Goal: Obtain resource: Download file/media

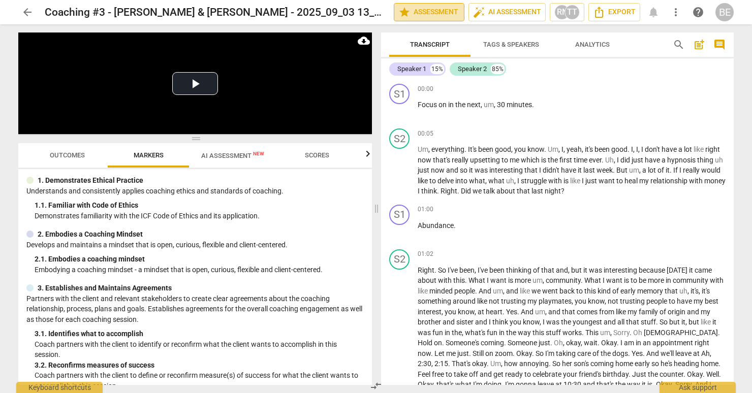
click at [429, 11] on span "star Assessment" at bounding box center [428, 12] width 61 height 12
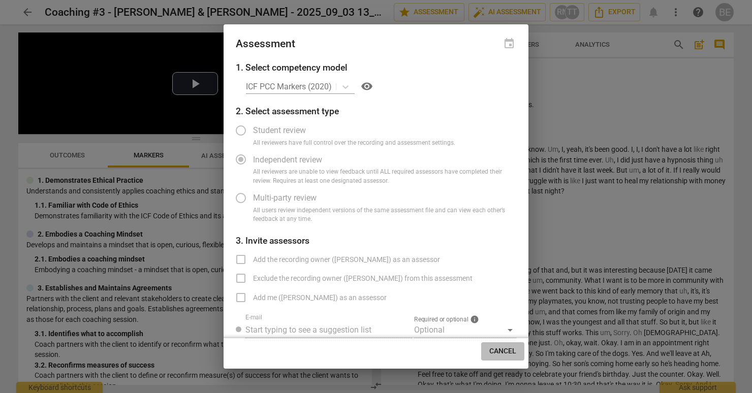
click at [501, 349] on span "Cancel" at bounding box center [502, 351] width 27 height 10
radio input "false"
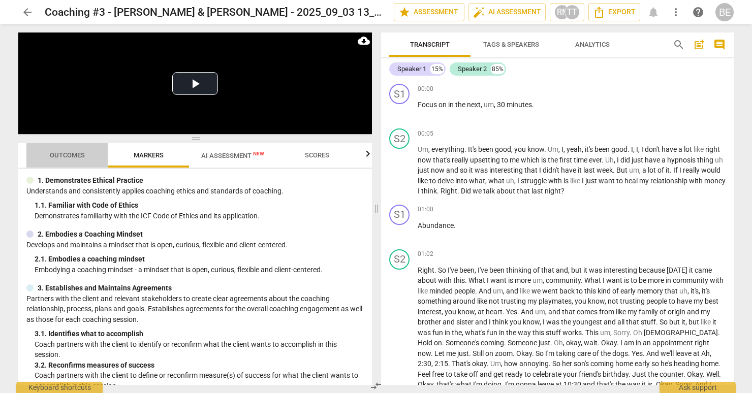
click at [75, 156] on span "Outcomes" at bounding box center [67, 155] width 35 height 8
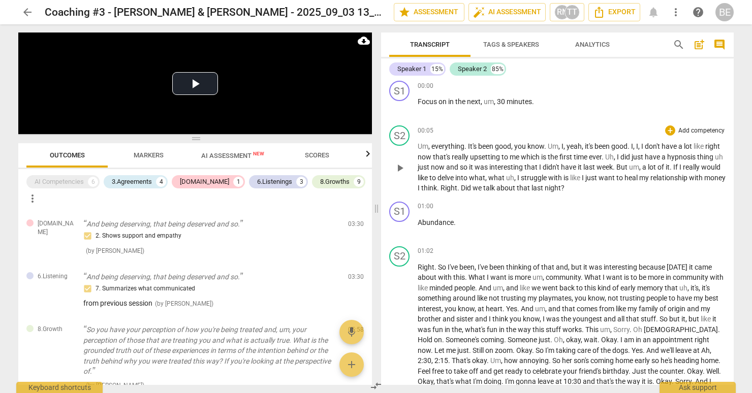
click at [581, 129] on div "00:05 + Add competency keyboard_arrow_right" at bounding box center [571, 130] width 308 height 10
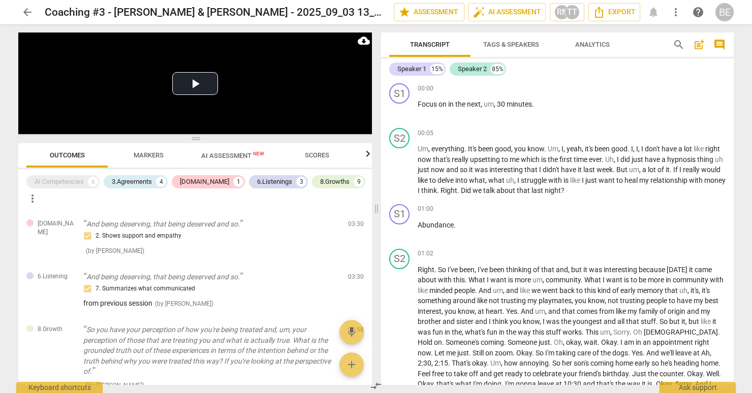
click at [30, 10] on span "arrow_back" at bounding box center [27, 12] width 12 height 12
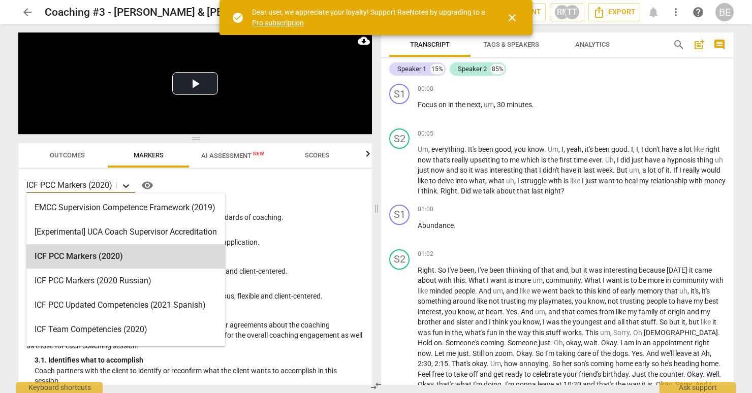
click at [126, 183] on icon at bounding box center [126, 186] width 10 height 10
click at [339, 197] on div "ICF PCC Markers (2020) selected, 3 of 16. 16 results available. Use Up and Down…" at bounding box center [194, 277] width 353 height 216
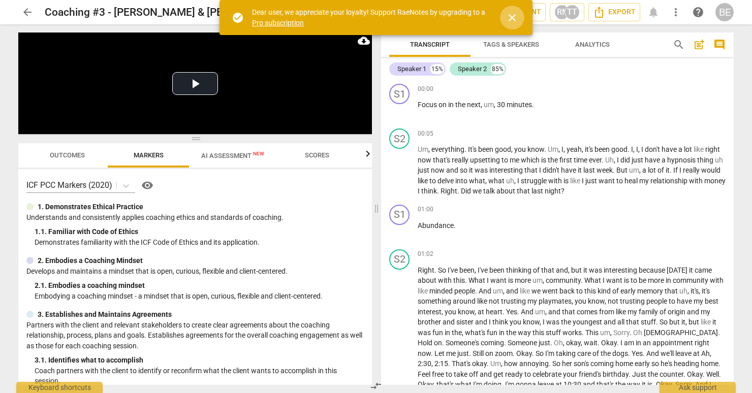
click at [514, 13] on span "close" at bounding box center [512, 18] width 12 height 12
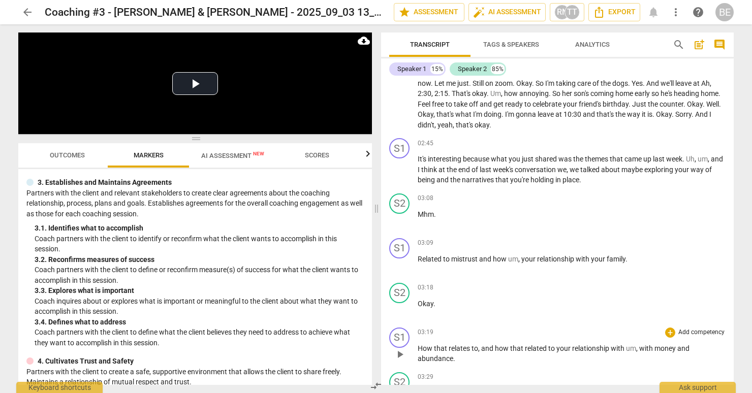
scroll to position [267, 0]
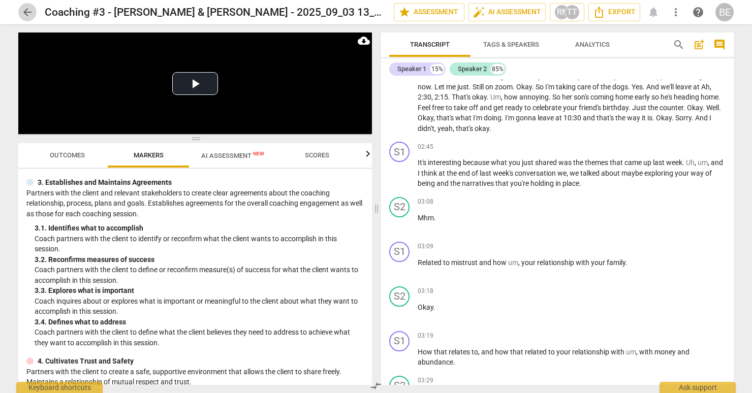
click at [28, 12] on span "arrow_back" at bounding box center [27, 12] width 12 height 12
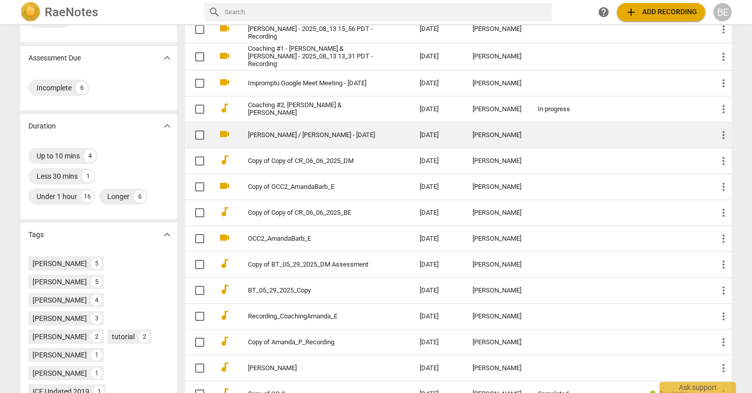
scroll to position [162, 0]
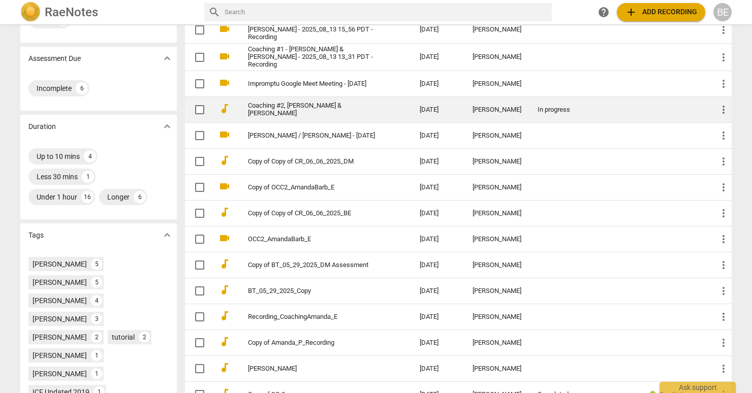
click at [312, 102] on link "Coaching #2, [PERSON_NAME] & [PERSON_NAME]" at bounding box center [315, 109] width 135 height 15
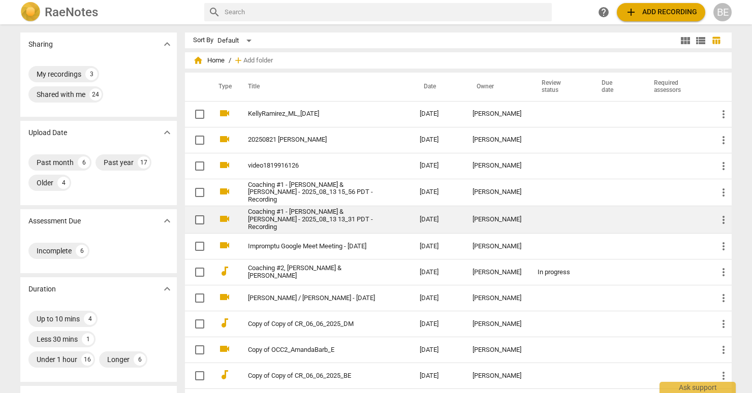
click at [323, 214] on link "Coaching #1 - [PERSON_NAME] & [PERSON_NAME] - 2025_08_13 13_31 PDT - Recording" at bounding box center [315, 219] width 135 height 23
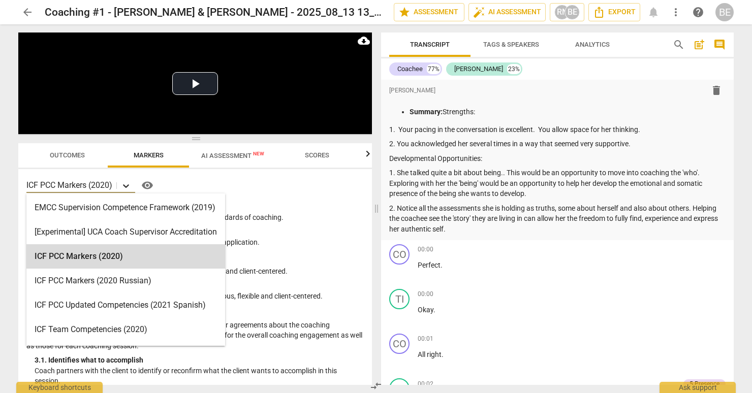
click at [125, 183] on icon at bounding box center [126, 186] width 10 height 10
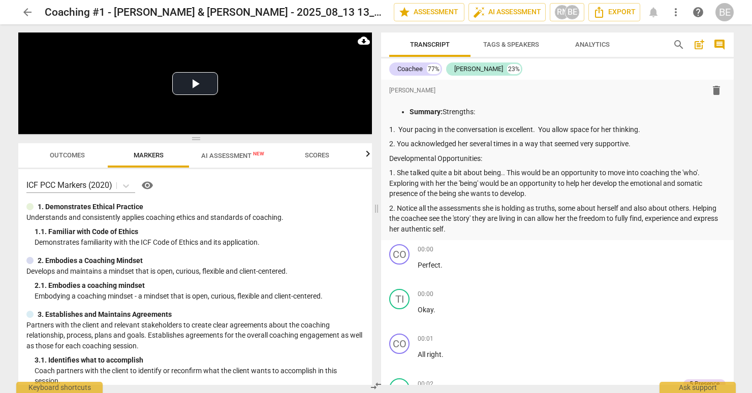
click at [327, 200] on div "ICF PCC Markers (2020) visibility 1. Demonstrates Ethical Practice Understands …" at bounding box center [194, 277] width 353 height 216
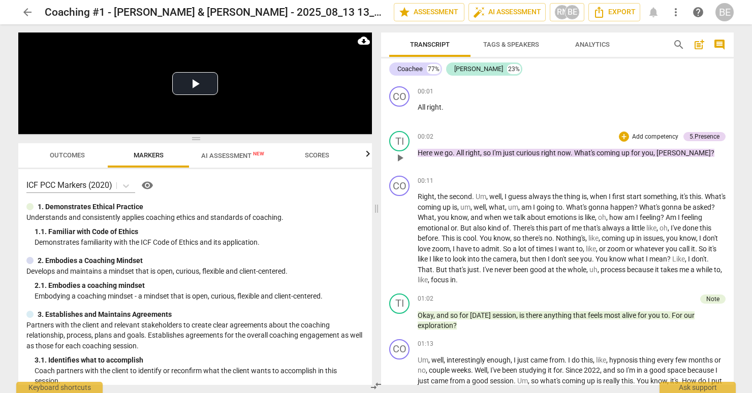
click at [646, 133] on p "Add competency" at bounding box center [655, 137] width 48 height 9
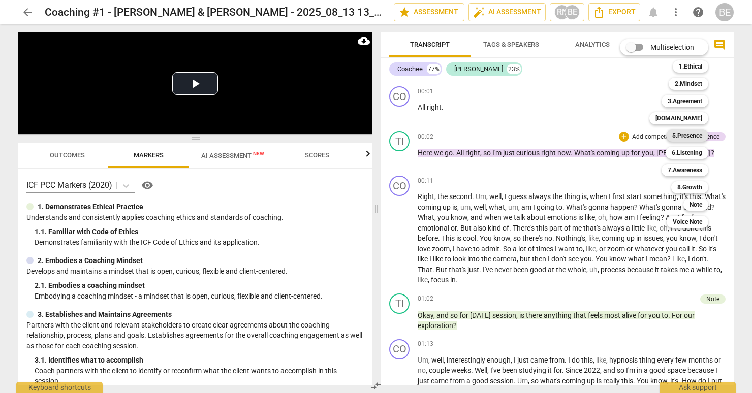
click at [691, 133] on b "5.Presence" at bounding box center [687, 135] width 30 height 12
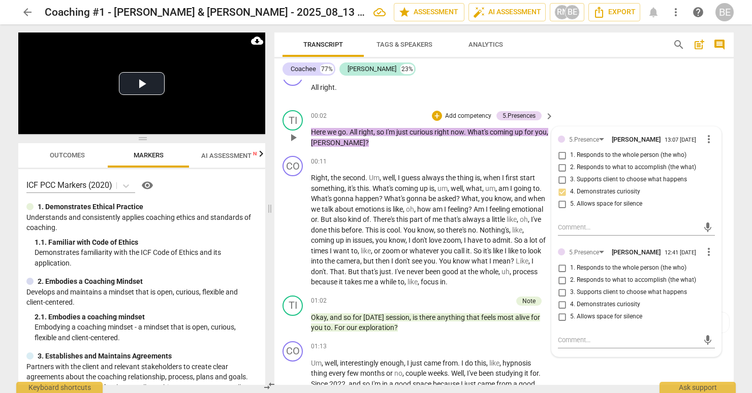
click at [467, 112] on p "Add competency" at bounding box center [468, 116] width 48 height 9
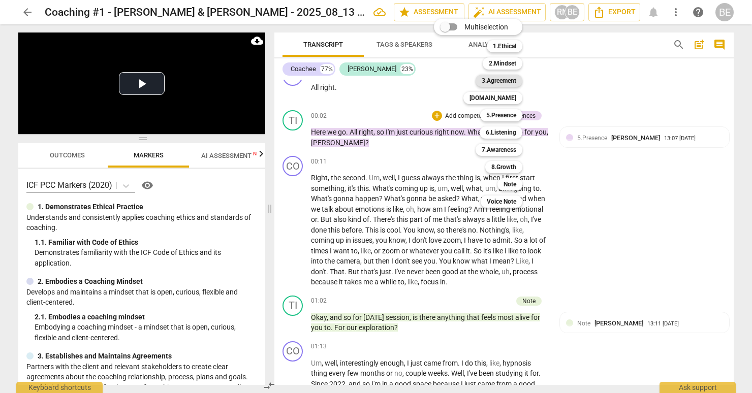
click at [491, 80] on b "3.Agreement" at bounding box center [498, 81] width 35 height 12
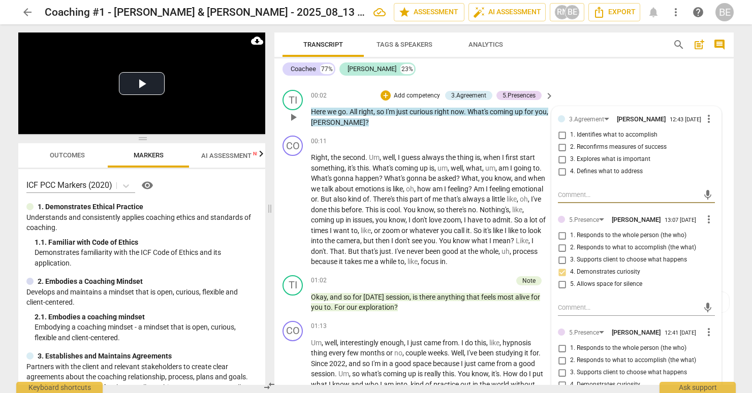
scroll to position [267, 0]
click at [422, 92] on p "Add competency" at bounding box center [417, 96] width 48 height 9
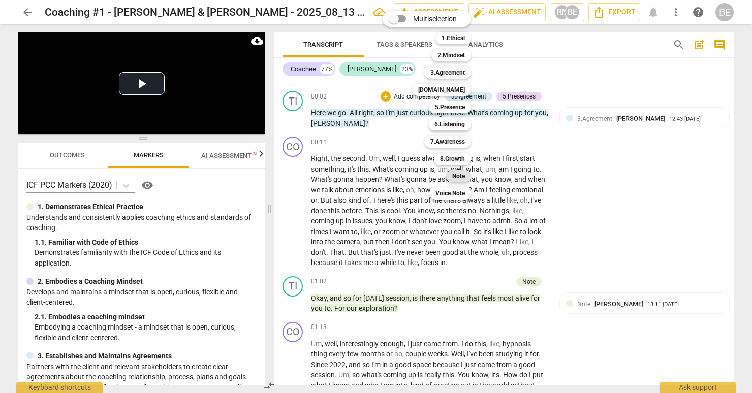
click at [458, 175] on b "Note" at bounding box center [458, 176] width 13 height 12
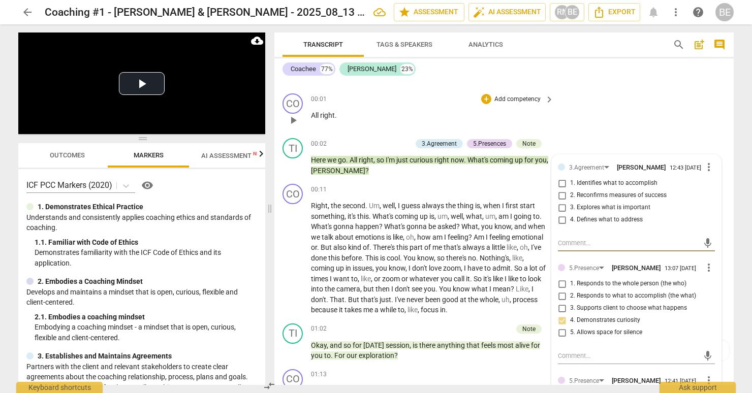
scroll to position [220, 0]
click at [704, 162] on span "more_vert" at bounding box center [708, 166] width 12 height 12
click at [715, 183] on li "Delete" at bounding box center [716, 183] width 35 height 19
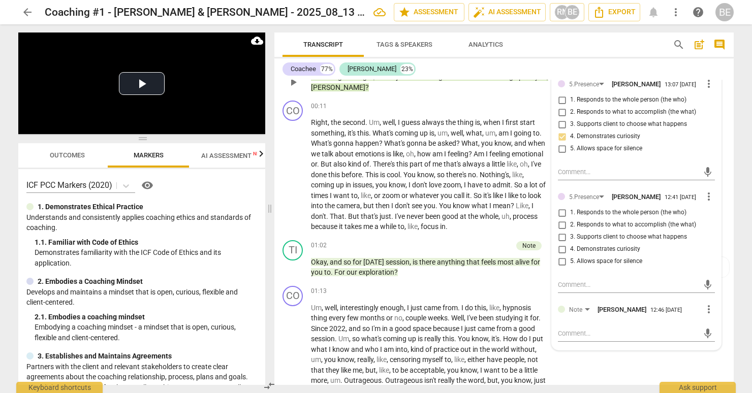
scroll to position [313, 0]
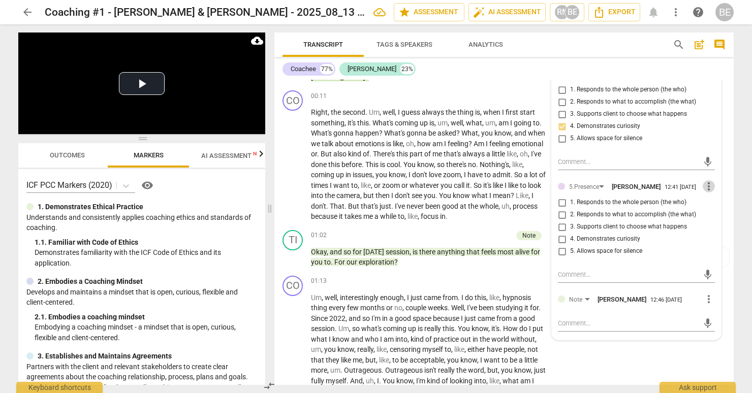
click at [706, 182] on span "more_vert" at bounding box center [708, 186] width 12 height 12
click at [716, 202] on li "Delete" at bounding box center [716, 202] width 35 height 19
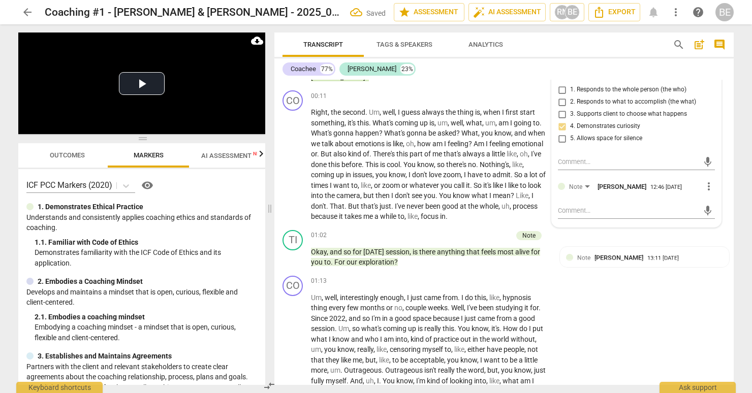
click at [706, 181] on span "more_vert" at bounding box center [708, 186] width 12 height 12
click at [713, 200] on li "Delete" at bounding box center [716, 202] width 35 height 19
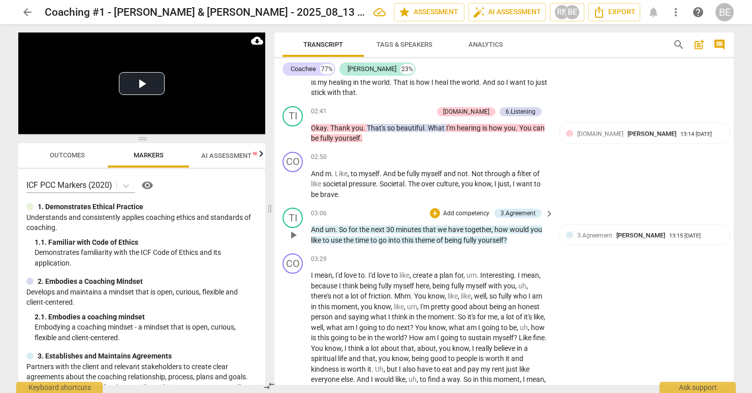
scroll to position [655, 0]
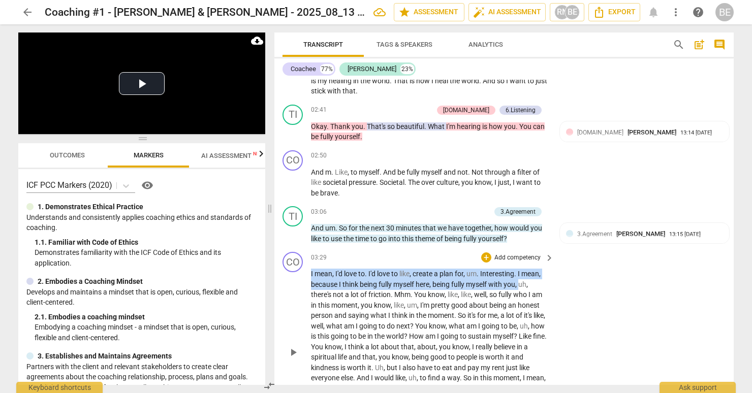
drag, startPoint x: 311, startPoint y: 260, endPoint x: 520, endPoint y: 271, distance: 209.4
click at [520, 271] on p "I mean , I'd love to . I'd love to like , create a plan for , um . Interesting …" at bounding box center [430, 352] width 238 height 167
click at [552, 256] on span "keyboard_arrow_down" at bounding box center [554, 259] width 12 height 12
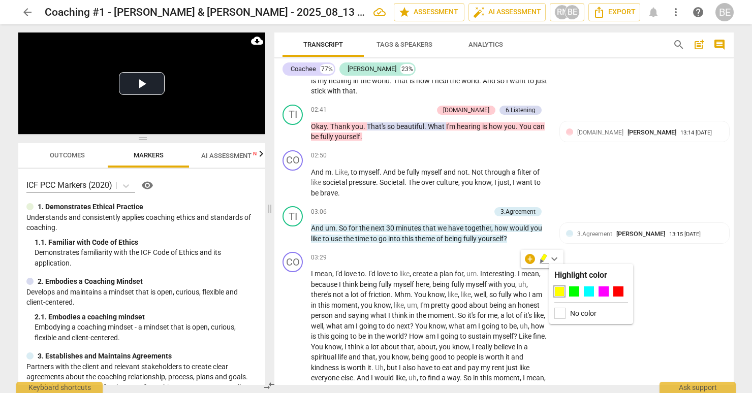
click at [558, 288] on div at bounding box center [559, 291] width 10 height 10
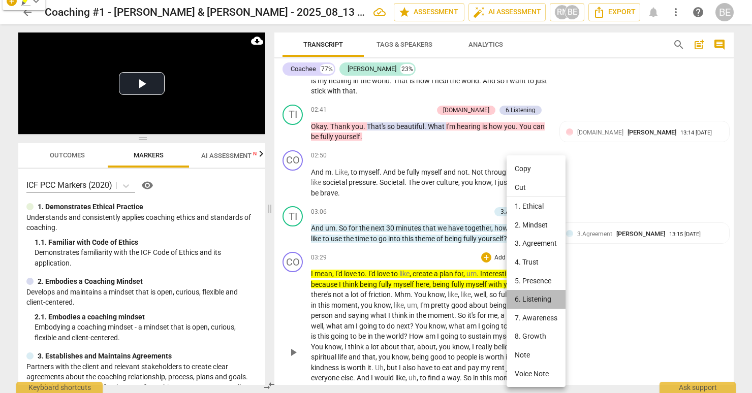
click at [540, 297] on li "6. Listening" at bounding box center [535, 299] width 59 height 19
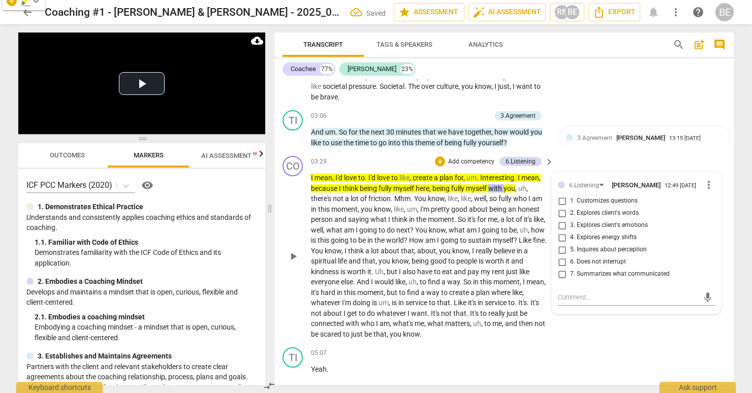
scroll to position [753, 0]
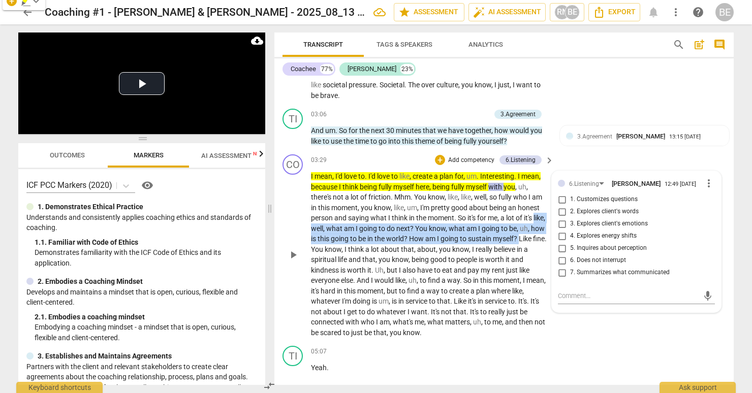
drag, startPoint x: 310, startPoint y: 214, endPoint x: 542, endPoint y: 226, distance: 232.4
click at [542, 226] on p "I mean , I'd love to . I'd love to like , create a plan for , um . Interesting …" at bounding box center [430, 254] width 238 height 167
click at [493, 235] on span "sustain" at bounding box center [480, 239] width 25 height 8
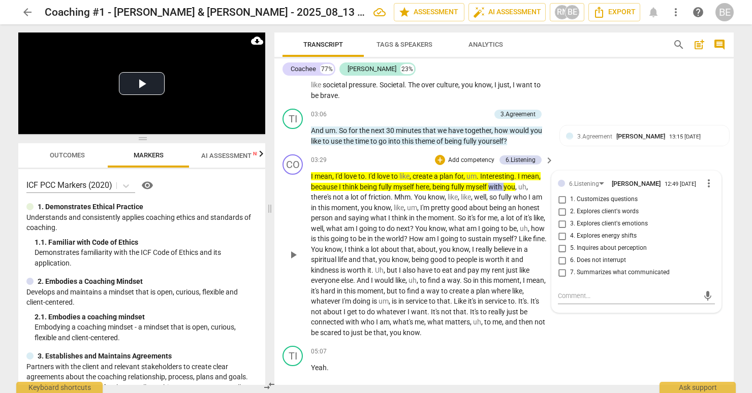
click at [308, 213] on div "play_arrow pause" at bounding box center [298, 255] width 26 height 160
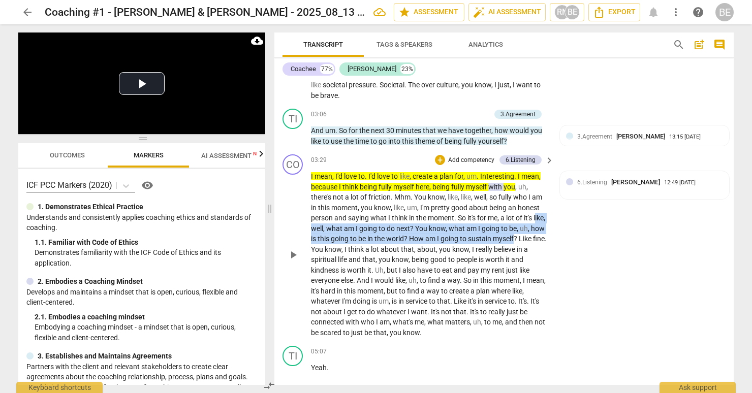
drag, startPoint x: 311, startPoint y: 213, endPoint x: 530, endPoint y: 224, distance: 219.1
click at [530, 224] on p "I mean , I'd love to . I'd love to like , create a plan for , um . Interesting …" at bounding box center [430, 254] width 238 height 167
click at [554, 211] on icon "button" at bounding box center [553, 210] width 6 height 7
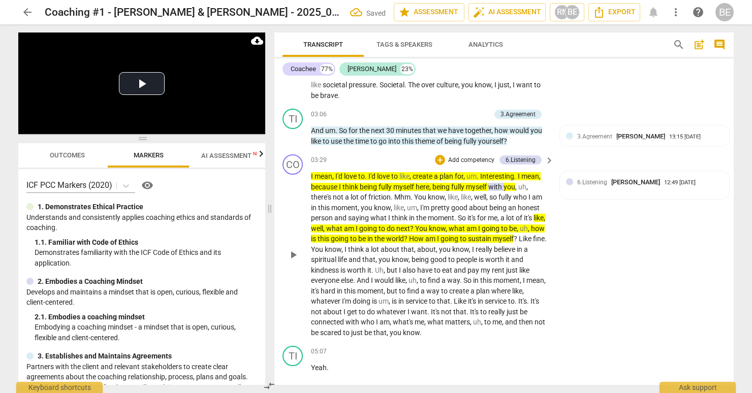
scroll to position [0, 0]
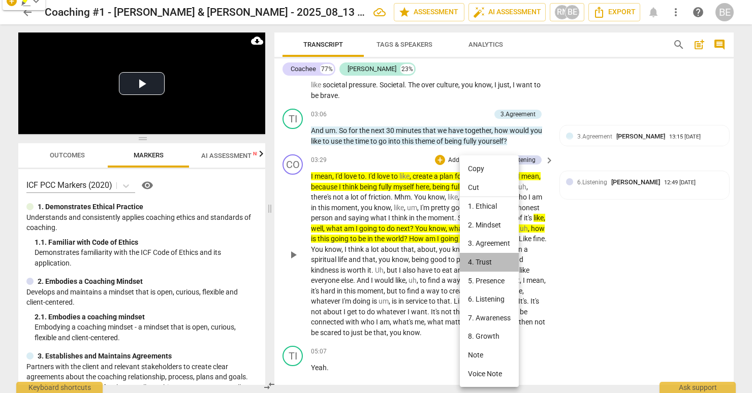
click at [488, 260] on li "4. Trust" at bounding box center [489, 262] width 59 height 19
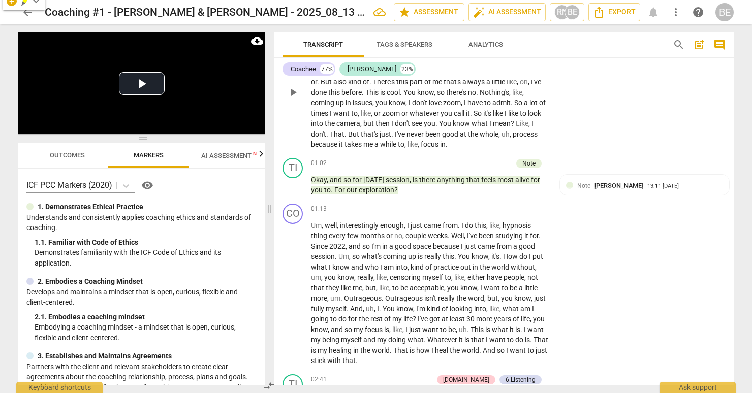
scroll to position [393, 0]
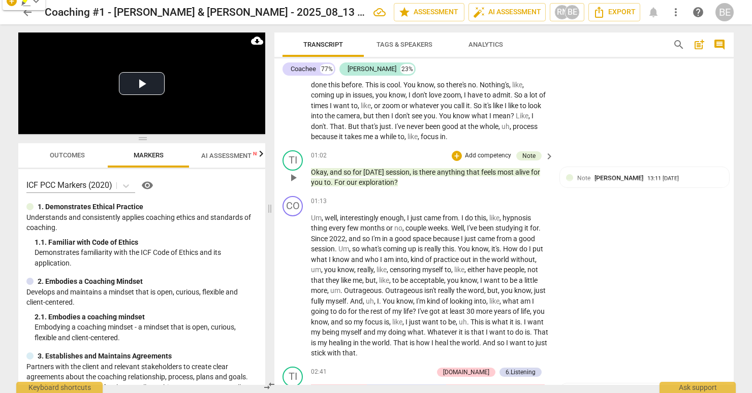
click at [337, 168] on span "and" at bounding box center [337, 172] width 14 height 8
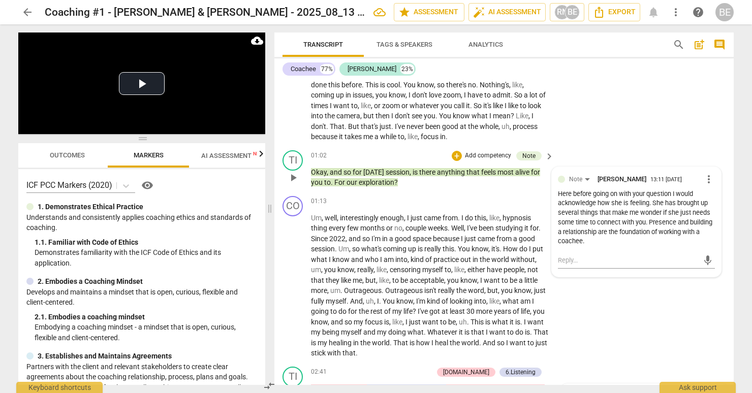
click at [438, 181] on p "Okay , and so for [DATE] session , is there anything that feels most alive for …" at bounding box center [430, 177] width 238 height 21
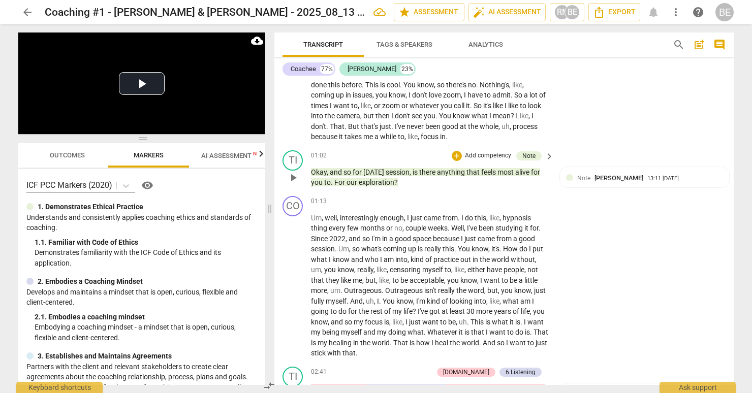
click at [487, 151] on p "Add competency" at bounding box center [488, 155] width 48 height 9
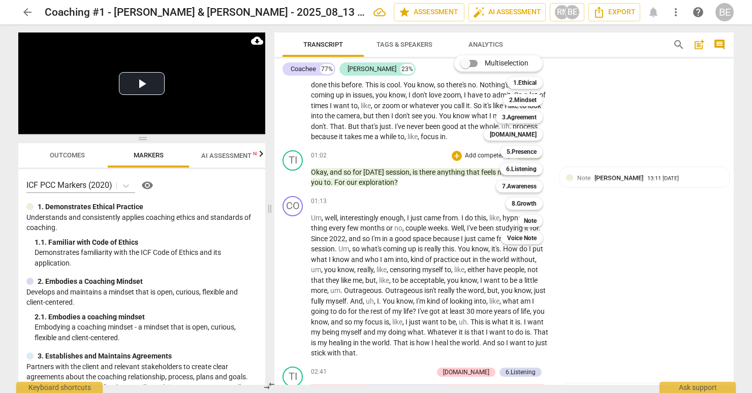
click at [562, 201] on div "Multiselection m 1.Ethical 1 2.Mindset 2 3.Agreement 3 [DOMAIN_NAME] 4 5.Presen…" at bounding box center [506, 150] width 112 height 194
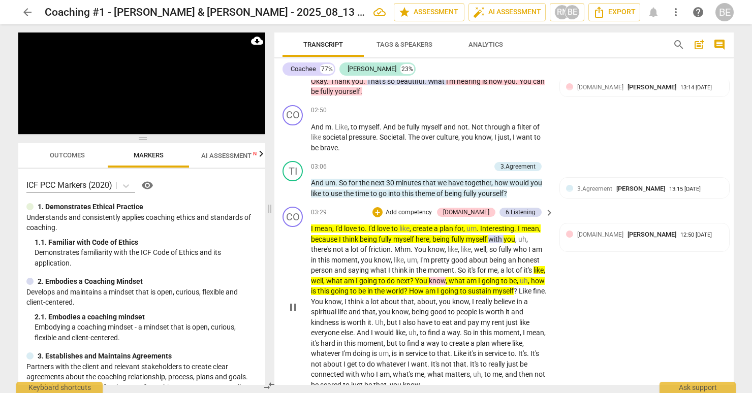
scroll to position [0, 0]
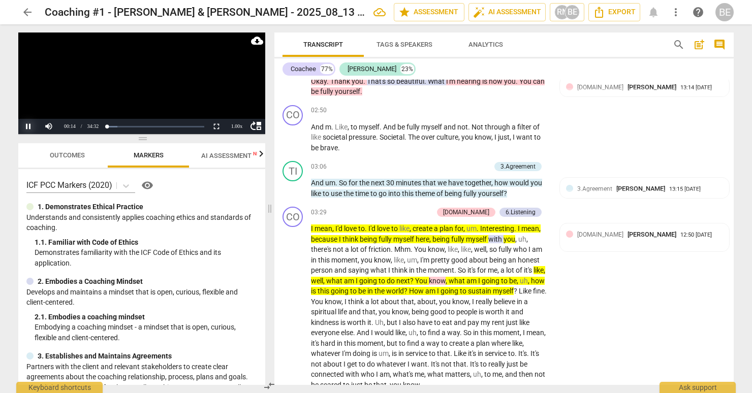
click at [28, 126] on button "Pause" at bounding box center [28, 126] width 20 height 15
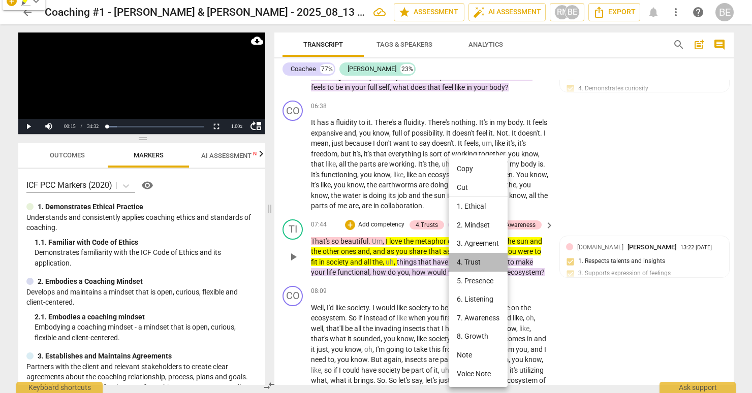
click at [475, 258] on li "4. Trust" at bounding box center [477, 262] width 59 height 19
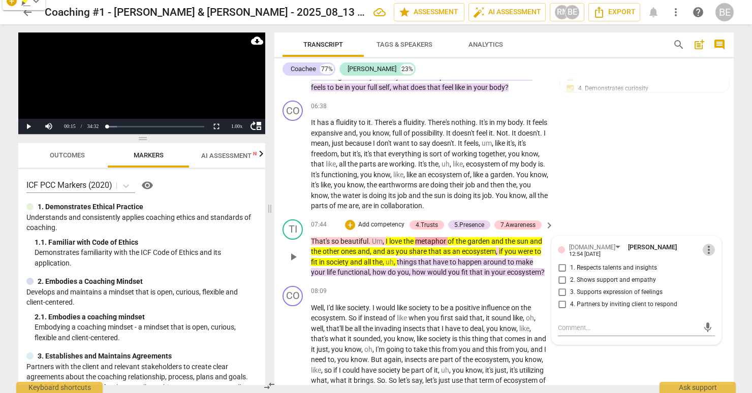
click at [707, 244] on span "more_vert" at bounding box center [708, 250] width 12 height 12
click at [713, 252] on li "Delete" at bounding box center [716, 254] width 35 height 19
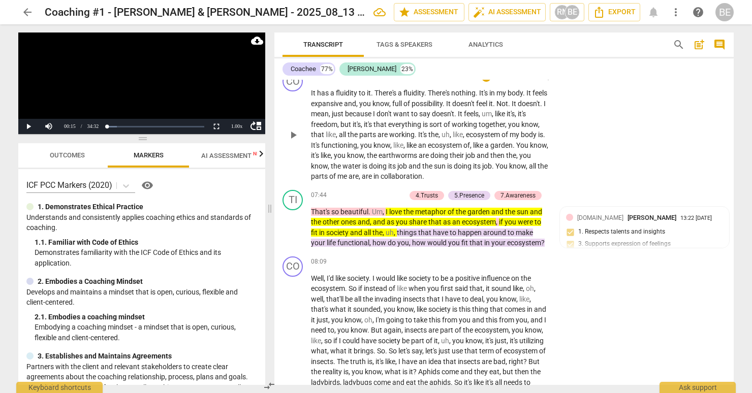
scroll to position [1337, 0]
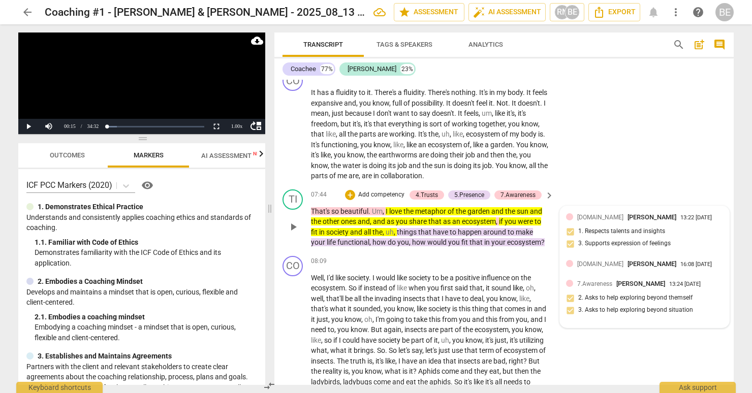
click at [569, 220] on div "[DOMAIN_NAME] [PERSON_NAME] 13:22 [DATE] 1. Respects talents and insights 3. Su…" at bounding box center [644, 233] width 157 height 43
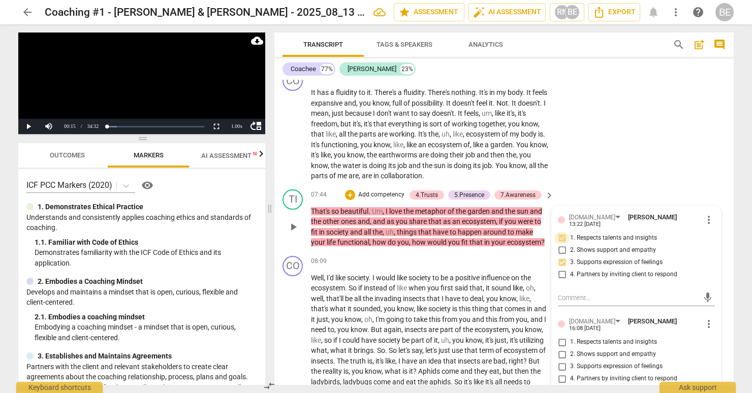
click at [561, 232] on input "1. Respects talents and insights" at bounding box center [561, 238] width 16 height 12
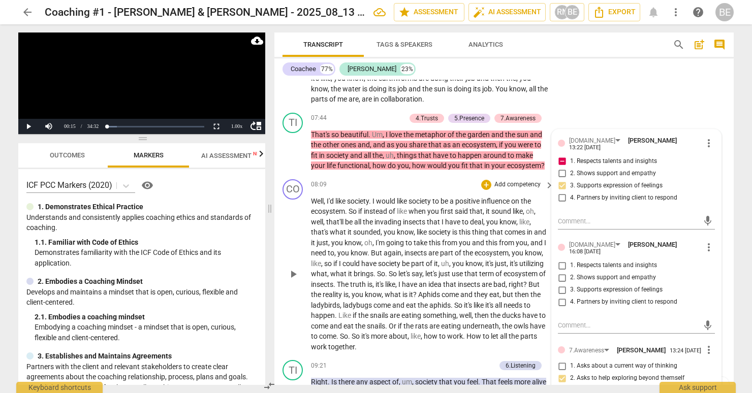
scroll to position [1419, 0]
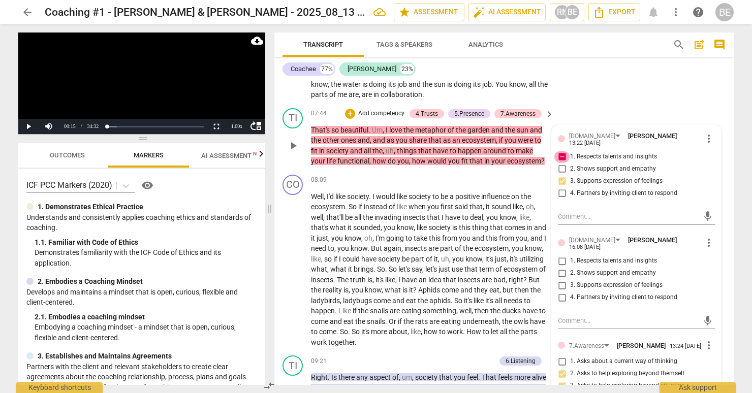
click at [561, 151] on input "1. Respects talents and insights" at bounding box center [561, 157] width 16 height 12
checkbox input "false"
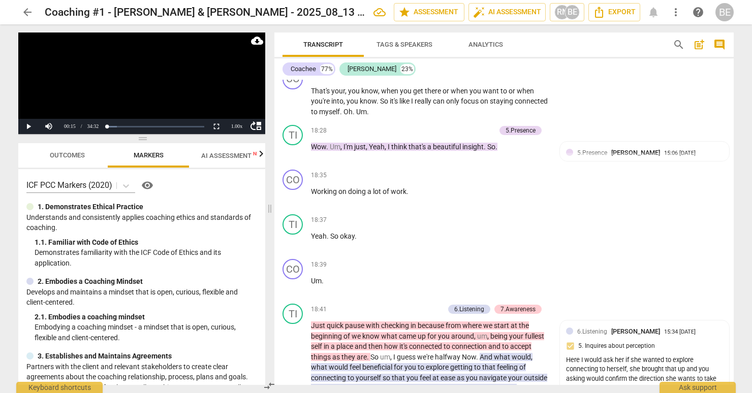
scroll to position [3602, 0]
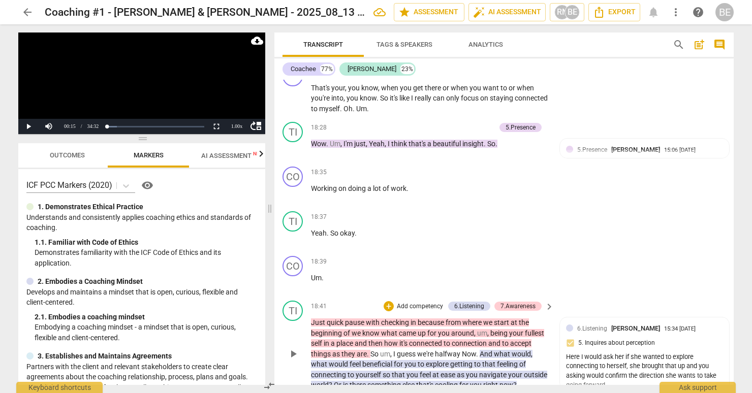
click at [409, 302] on p "Add competency" at bounding box center [420, 306] width 48 height 9
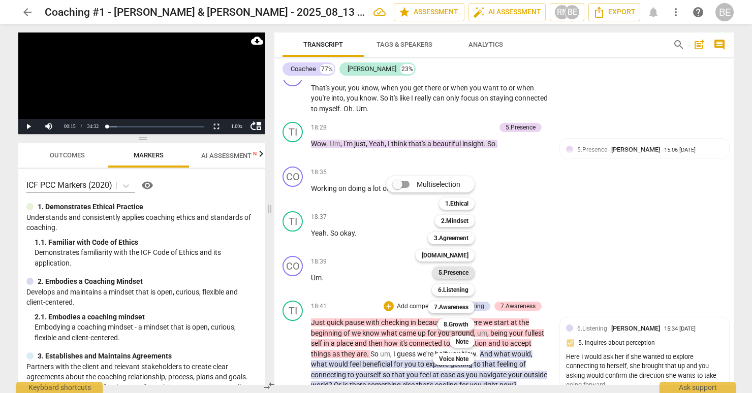
click at [456, 270] on b "5.Presence" at bounding box center [453, 273] width 30 height 12
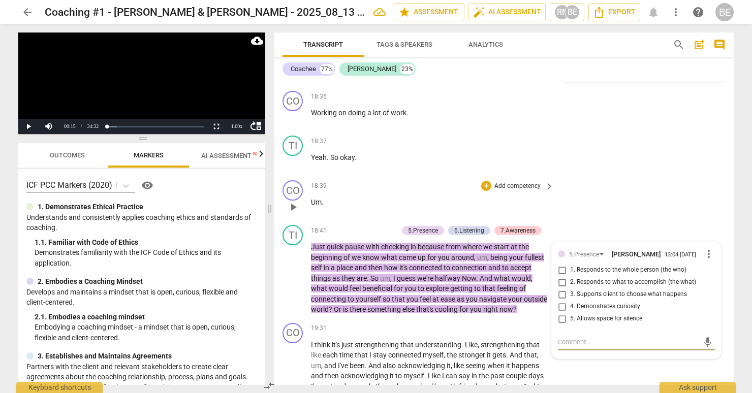
scroll to position [3675, 0]
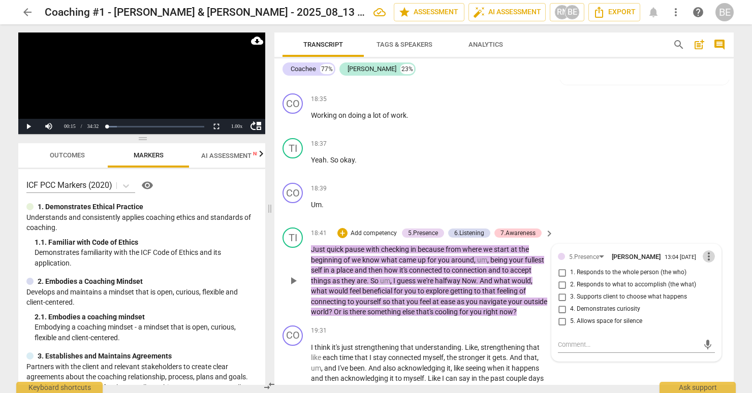
click at [707, 250] on span "more_vert" at bounding box center [708, 256] width 12 height 12
click at [715, 240] on li "Delete" at bounding box center [716, 240] width 35 height 19
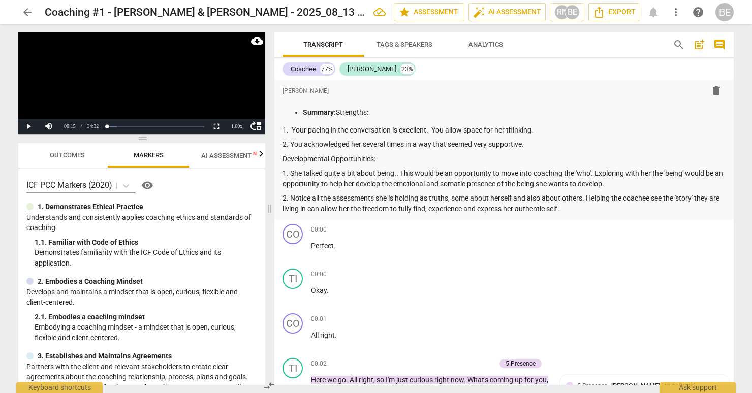
scroll to position [0, 0]
drag, startPoint x: 363, startPoint y: 88, endPoint x: 357, endPoint y: 93, distance: 7.5
click at [362, 88] on div "format_bold format_list_bulleted [PERSON_NAME] delete" at bounding box center [503, 91] width 443 height 18
click at [288, 101] on div "format_bold format_list_bulleted [PERSON_NAME] delete Summary: Strengths: 1. Yo…" at bounding box center [503, 148] width 443 height 132
click at [287, 103] on div "format_bold format_list_bulleted [PERSON_NAME] delete Summary: Strengths: 1. Yo…" at bounding box center [503, 148] width 443 height 132
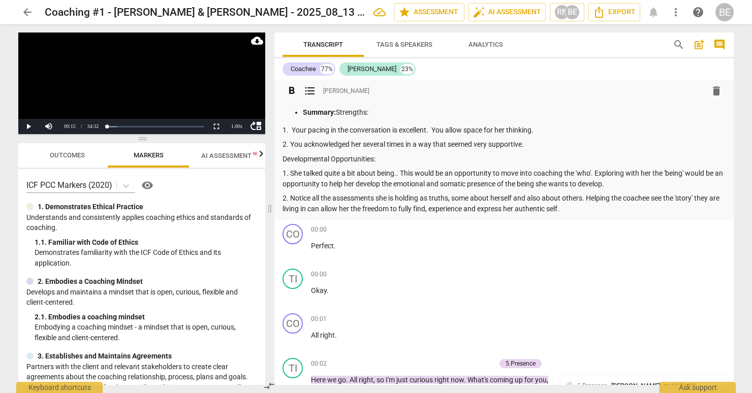
click at [289, 109] on ul "Summary: Strengths:" at bounding box center [503, 112] width 443 height 11
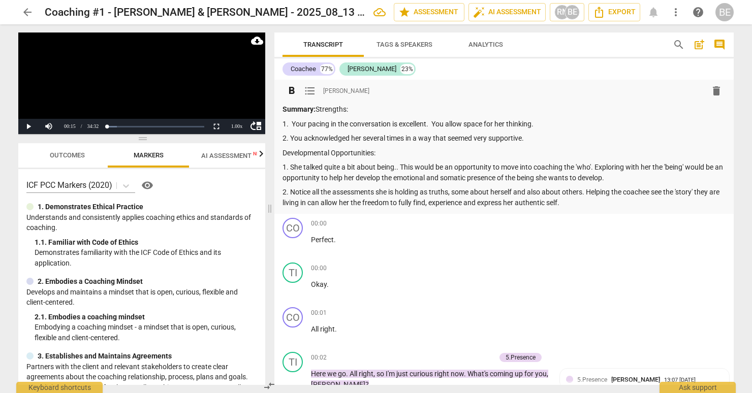
click at [282, 105] on p "Summary: Strengths:" at bounding box center [503, 109] width 443 height 11
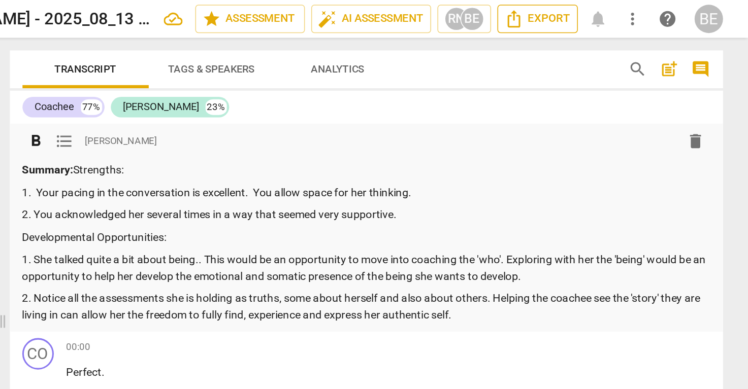
click at [591, 11] on span "Export" at bounding box center [612, 12] width 43 height 12
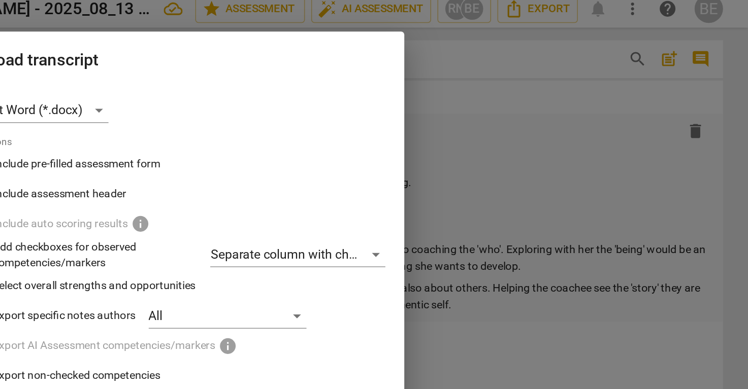
drag, startPoint x: 203, startPoint y: 9, endPoint x: 329, endPoint y: -3, distance: 126.5
click at [329, 0] on html "arrow_back Coaching #1 - [PERSON_NAME] & [PERSON_NAME] - 2025_08_13 13_31 PDT -…" at bounding box center [374, 0] width 748 height 0
drag, startPoint x: 125, startPoint y: 28, endPoint x: 155, endPoint y: 7, distance: 36.8
click at [222, 27] on div "Download transcript" at bounding box center [374, 44] width 305 height 35
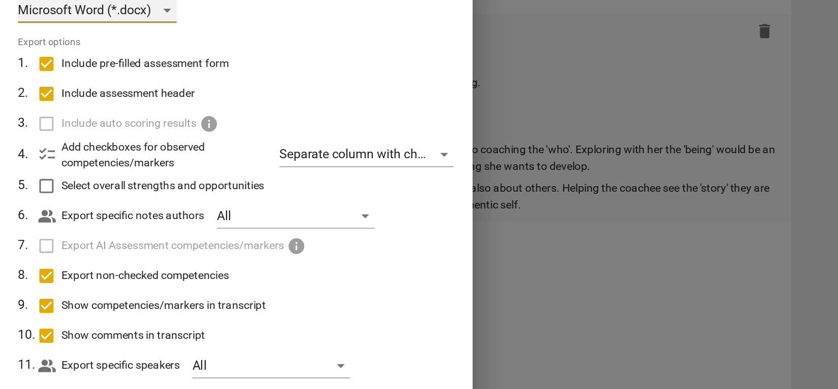
click at [279, 70] on div "Microsoft Word (*.docx)" at bounding box center [330, 78] width 102 height 16
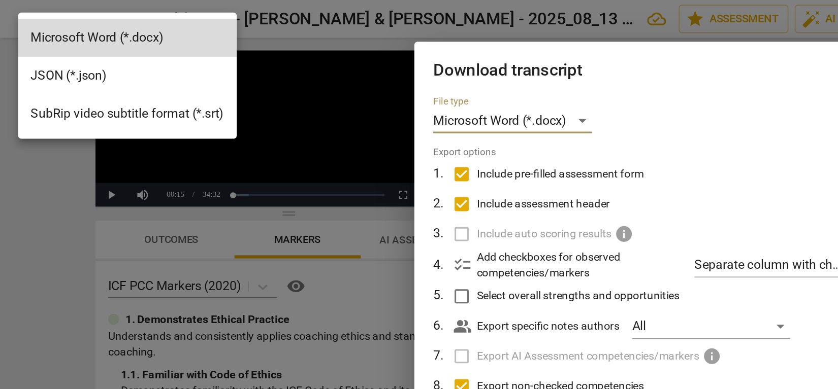
click at [109, 7] on div at bounding box center [419, 194] width 838 height 389
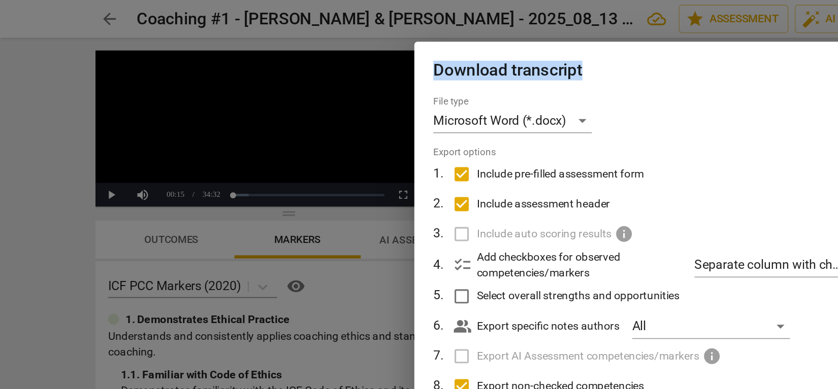
drag, startPoint x: 402, startPoint y: 39, endPoint x: 264, endPoint y: 31, distance: 138.4
click at [208, 29] on div "Download transcript File type Microsoft Word (*.docx) Export options 1 . Includ…" at bounding box center [419, 194] width 838 height 389
click at [384, 77] on div "File type Microsoft Word (*.docx) Export options 1 . Include pre-filled assessm…" at bounding box center [419, 198] width 305 height 275
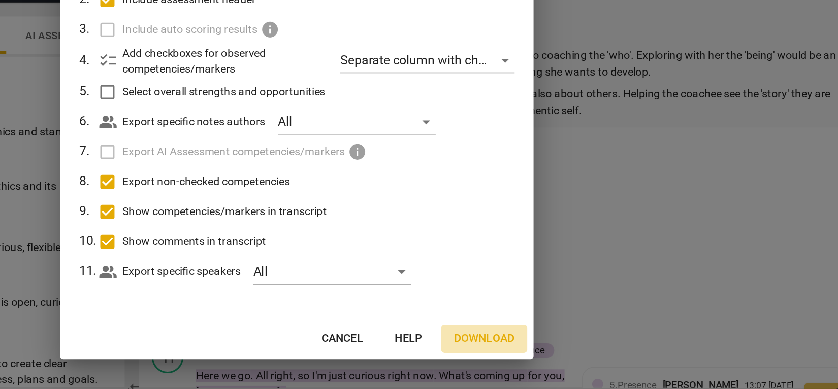
click at [520, 345] on span "Download" at bounding box center [539, 350] width 39 height 10
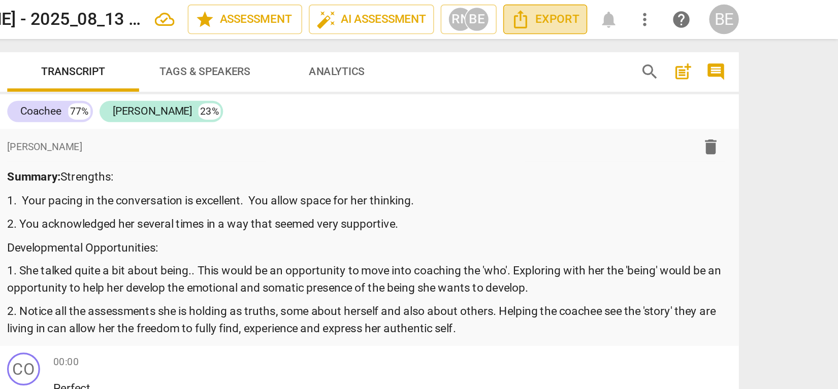
click at [636, 11] on span "Export" at bounding box center [657, 12] width 43 height 12
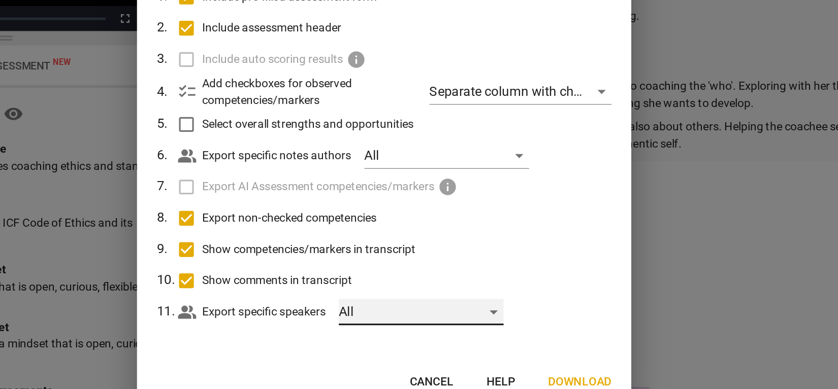
click at [391, 299] on div "All" at bounding box center [442, 307] width 102 height 16
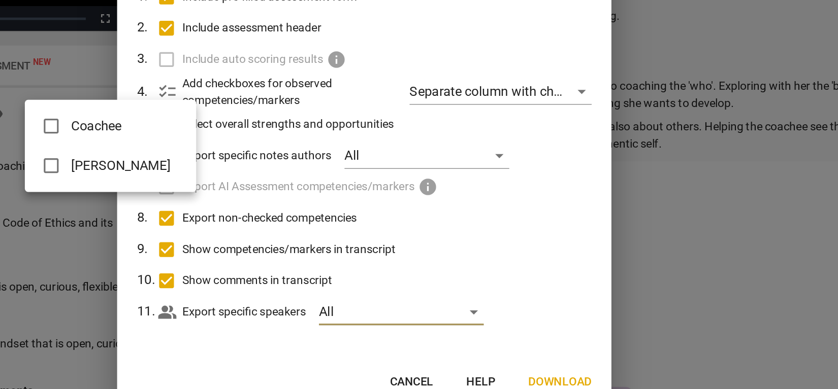
click at [345, 195] on div at bounding box center [419, 194] width 838 height 389
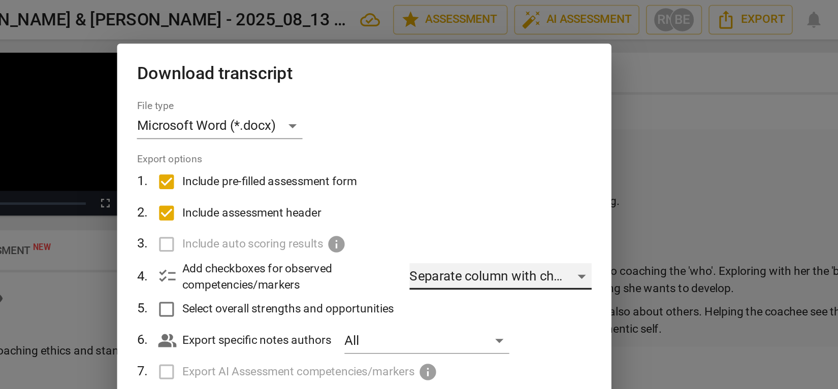
click at [447, 171] on div "Separate column with check marks" at bounding box center [503, 170] width 112 height 16
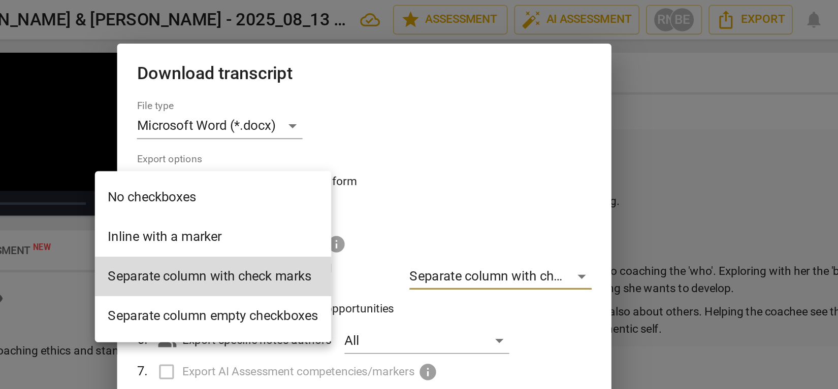
click at [252, 137] on div at bounding box center [419, 194] width 838 height 389
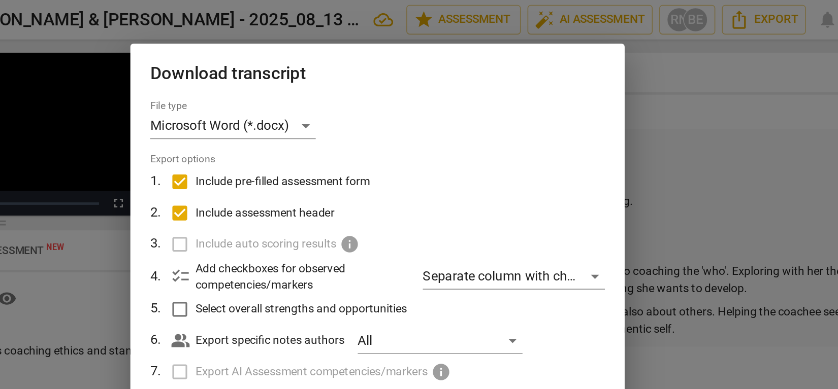
click at [406, 46] on div at bounding box center [419, 194] width 838 height 389
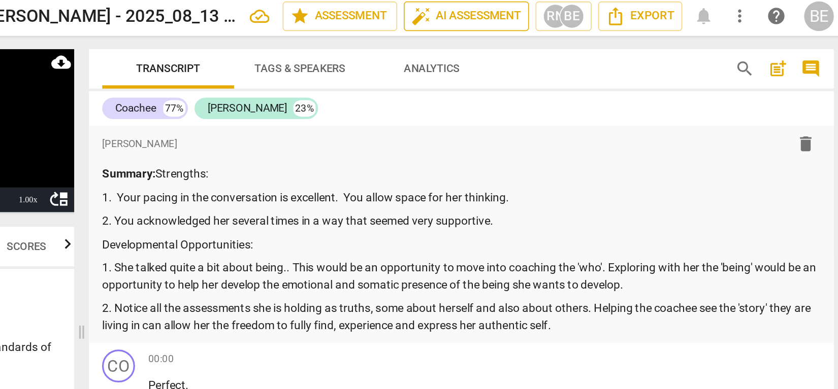
click at [516, 10] on span "auto_fix_high AI Assessment" at bounding box center [550, 12] width 68 height 12
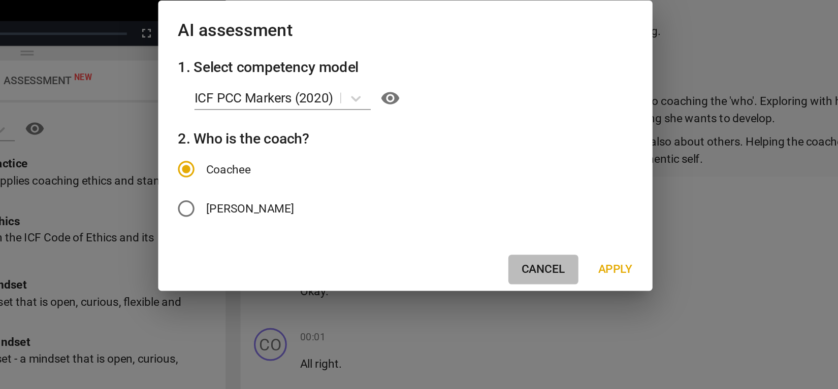
click at [491, 266] on span "Cancel" at bounding box center [504, 271] width 27 height 10
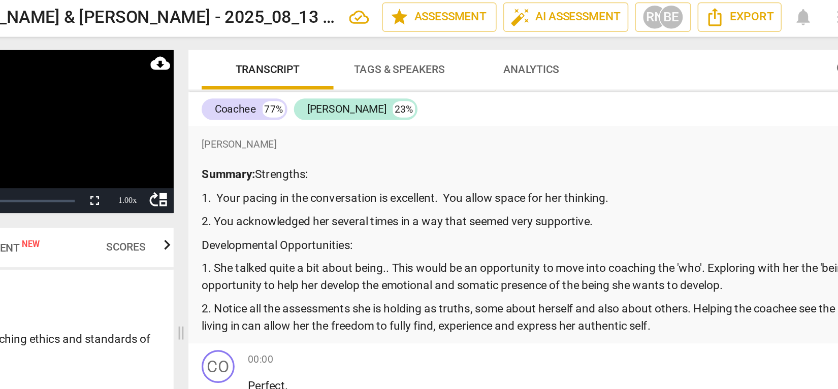
scroll to position [5, 0]
click at [636, 9] on span "Export" at bounding box center [657, 12] width 43 height 12
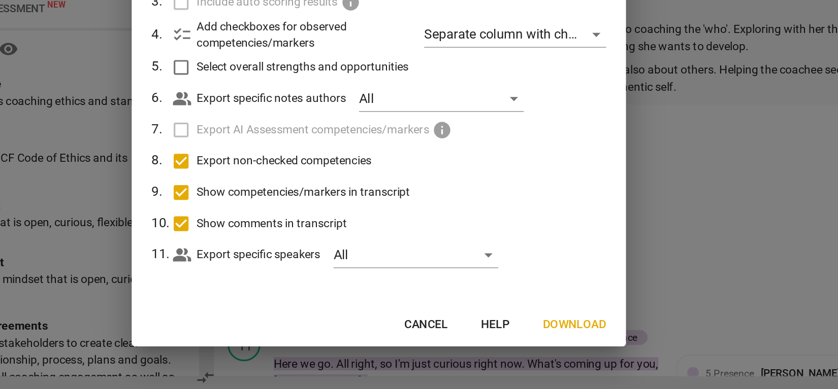
scroll to position [0, 0]
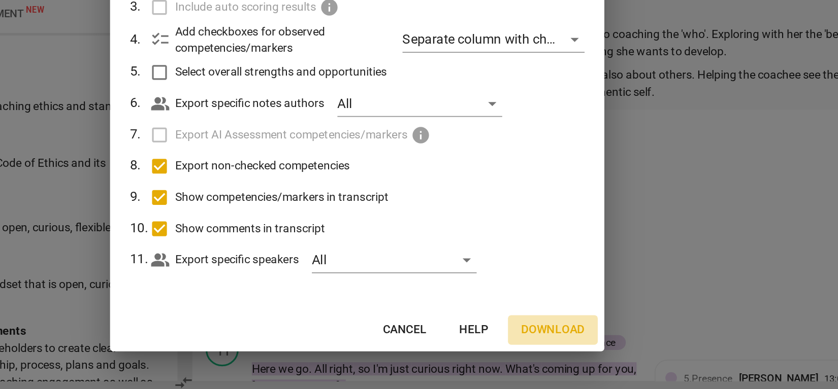
click at [520, 345] on span "Download" at bounding box center [539, 350] width 39 height 10
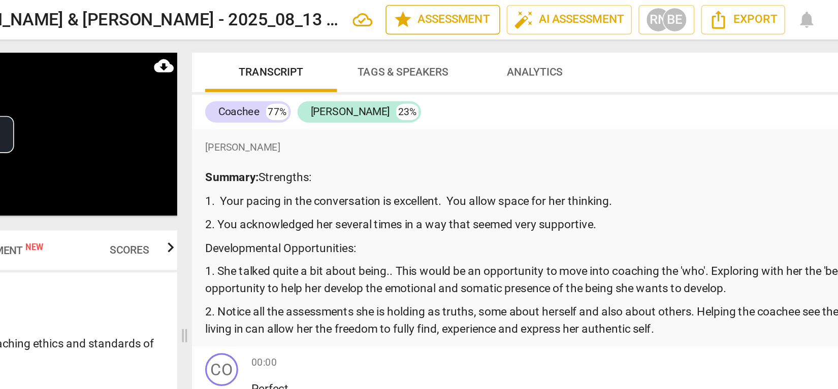
scroll to position [332, 0]
